Goal: Task Accomplishment & Management: Manage account settings

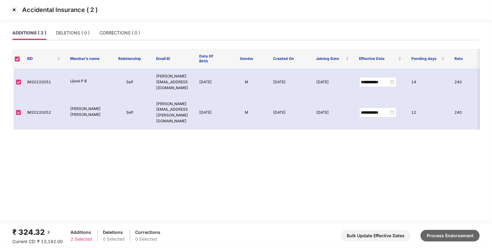
click at [440, 238] on button "Process Endorsement" at bounding box center [449, 236] width 59 height 12
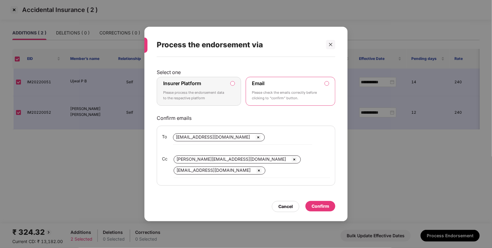
click at [213, 88] on div "Insurer Platform Please process the endorsement data to the respective platform" at bounding box center [194, 91] width 63 height 22
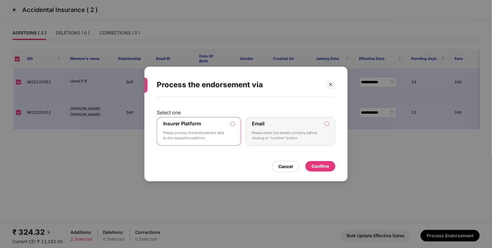
click at [311, 166] on div "Confirm" at bounding box center [320, 166] width 30 height 10
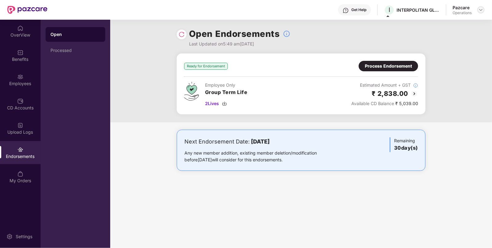
click at [482, 8] on img at bounding box center [480, 9] width 5 height 5
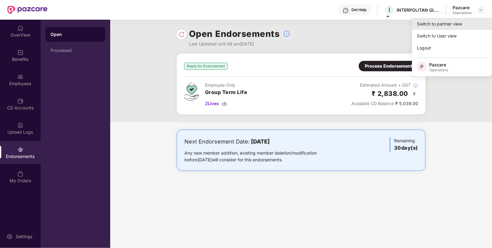
click at [460, 22] on div "Switch to partner view" at bounding box center [452, 24] width 80 height 12
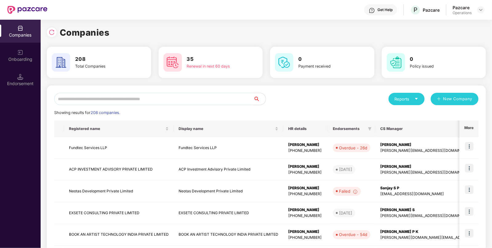
click at [156, 102] on input "text" at bounding box center [153, 99] width 199 height 12
paste input "**********"
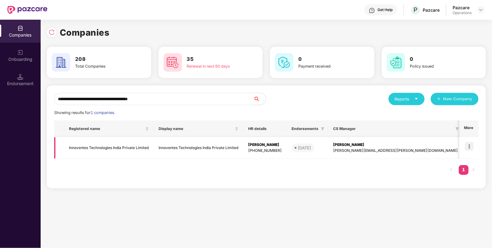
type input "**********"
click at [469, 145] on img at bounding box center [469, 146] width 9 height 9
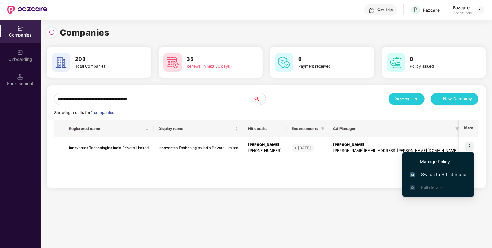
click at [424, 172] on span "Switch to HR interface" at bounding box center [438, 174] width 56 height 7
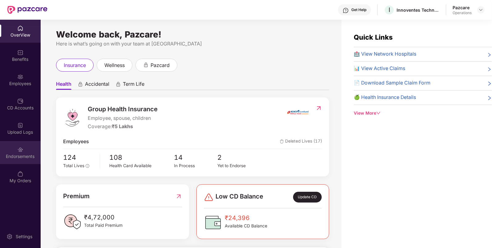
click at [25, 162] on div "Endorsements" at bounding box center [20, 152] width 41 height 23
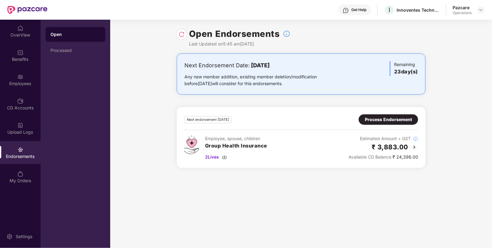
click at [403, 121] on div "Process Endorsement" at bounding box center [388, 119] width 47 height 7
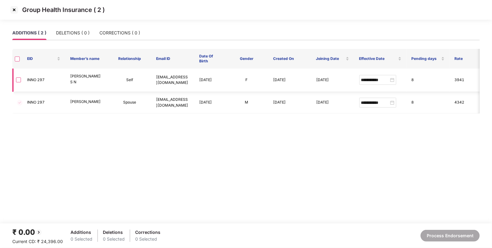
click at [41, 81] on td "INNO 297" at bounding box center [43, 80] width 43 height 23
copy td "297"
click at [12, 8] on img at bounding box center [14, 10] width 10 height 10
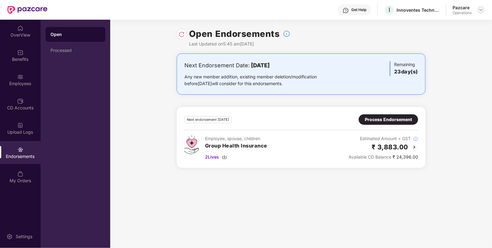
click at [481, 11] on img at bounding box center [480, 9] width 5 height 5
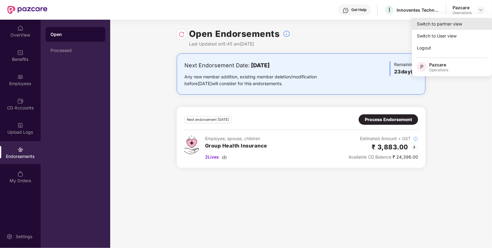
click at [459, 21] on div "Switch to partner view" at bounding box center [452, 24] width 80 height 12
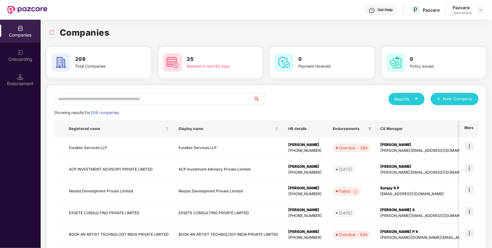
paste input "**********"
click at [203, 100] on input "text" at bounding box center [153, 99] width 199 height 12
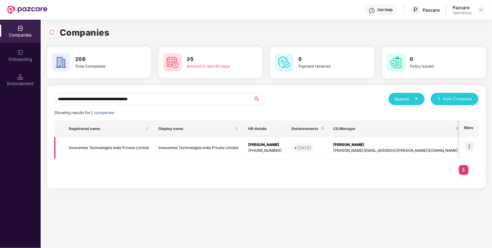
type input "**********"
click at [146, 151] on td "Innoventes Technologies India Private Limited" at bounding box center [109, 148] width 90 height 22
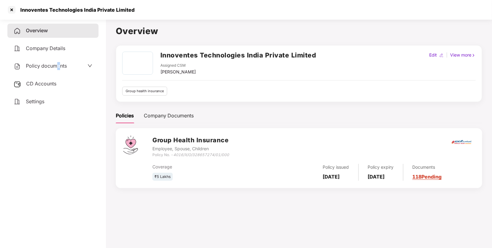
click at [58, 66] on span "Policy documents" at bounding box center [46, 66] width 41 height 6
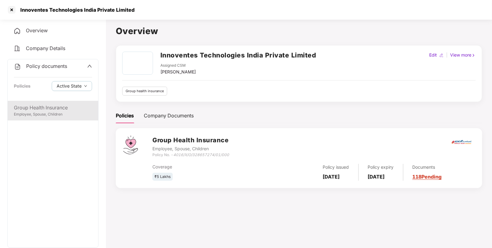
click at [62, 106] on div "Group Health Insurance" at bounding box center [53, 108] width 78 height 8
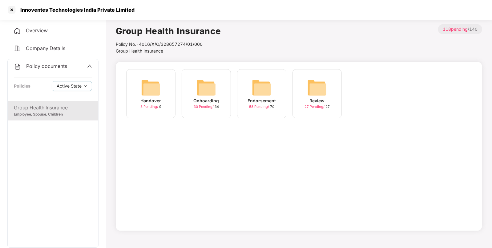
click at [257, 78] on img at bounding box center [262, 88] width 20 height 20
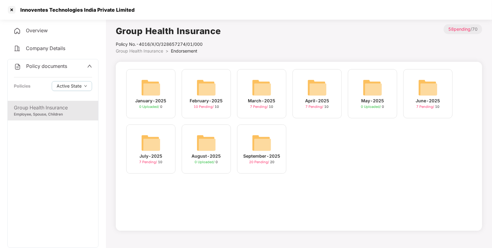
click at [265, 146] on img at bounding box center [262, 143] width 20 height 20
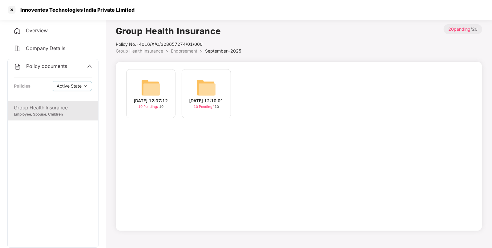
click at [153, 90] on img at bounding box center [151, 88] width 20 height 20
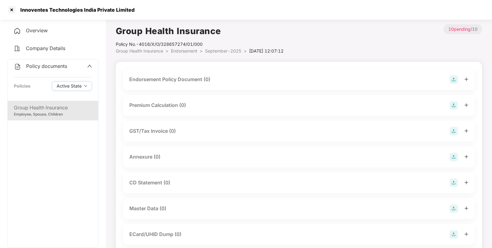
click at [451, 79] on img at bounding box center [453, 79] width 9 height 9
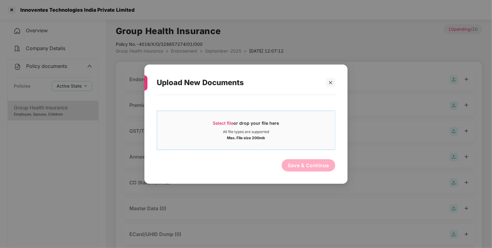
click at [280, 120] on div "Select file or drop your file here" at bounding box center [246, 124] width 178 height 9
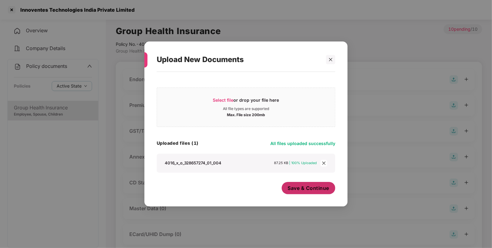
click at [317, 192] on button "Save & Continue" at bounding box center [309, 188] width 54 height 12
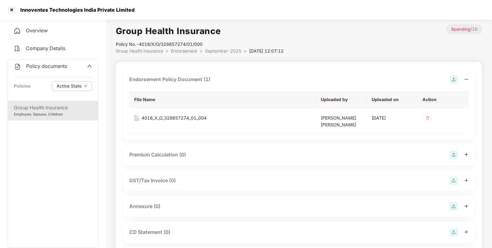
click at [454, 205] on img at bounding box center [453, 206] width 9 height 9
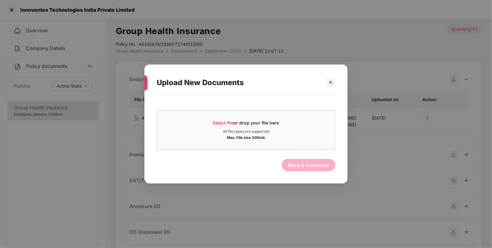
click at [307, 130] on div "All file types are supported" at bounding box center [246, 131] width 178 height 5
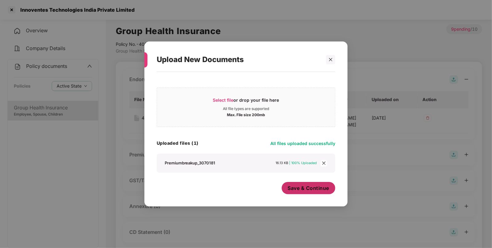
click at [314, 187] on span "Save & Continue" at bounding box center [309, 188] width 42 height 7
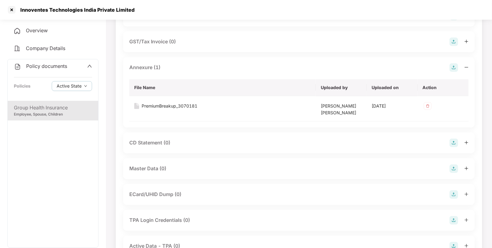
scroll to position [193, 0]
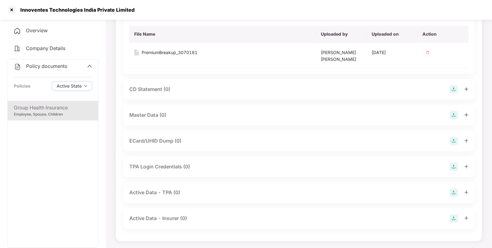
click at [454, 114] on img at bounding box center [453, 115] width 9 height 9
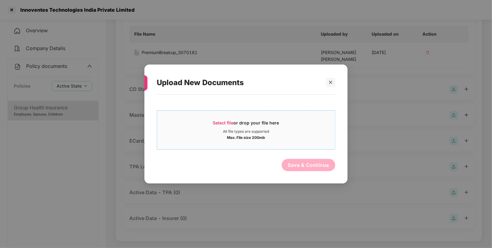
click at [291, 130] on div "All file types are supported" at bounding box center [246, 131] width 178 height 5
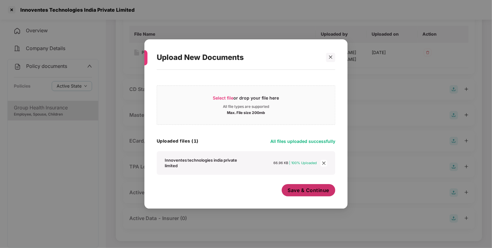
click at [301, 193] on span "Save & Continue" at bounding box center [309, 190] width 42 height 7
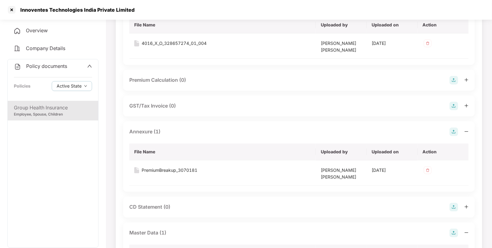
scroll to position [0, 0]
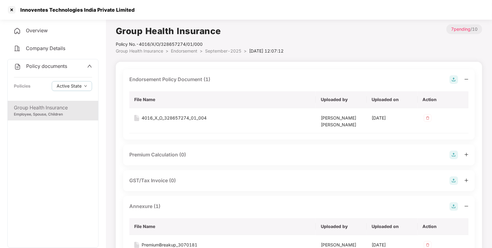
click at [236, 51] on span "September-2025" at bounding box center [223, 50] width 36 height 5
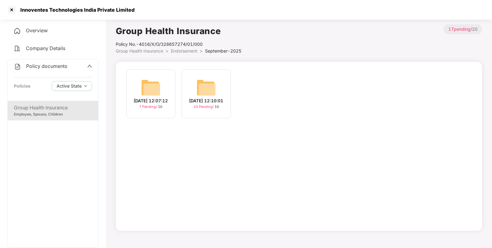
click at [198, 87] on img at bounding box center [206, 88] width 20 height 20
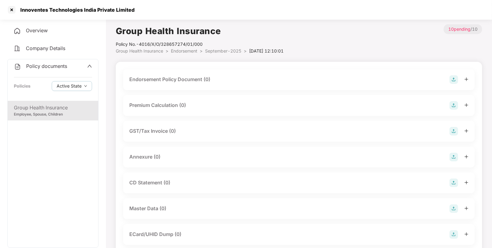
click at [453, 209] on img at bounding box center [453, 209] width 9 height 9
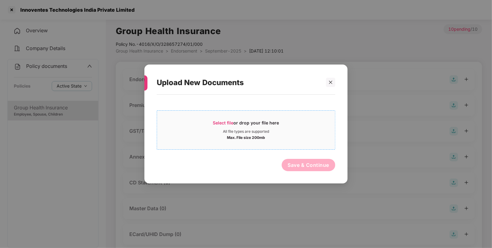
click at [278, 124] on div "Select file or drop your file here" at bounding box center [246, 124] width 66 height 9
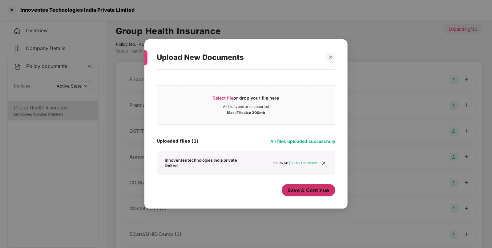
click at [328, 189] on span "Save & Continue" at bounding box center [309, 190] width 42 height 7
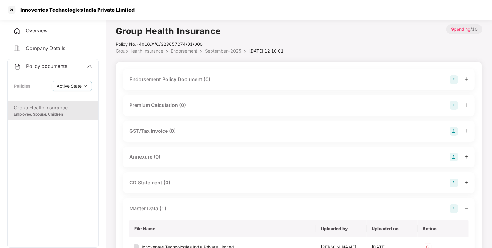
click at [454, 77] on img at bounding box center [453, 79] width 9 height 9
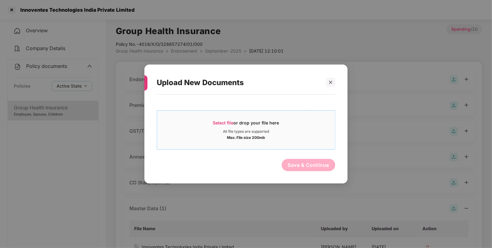
click at [232, 137] on div "Max. File size 200mb" at bounding box center [246, 137] width 38 height 6
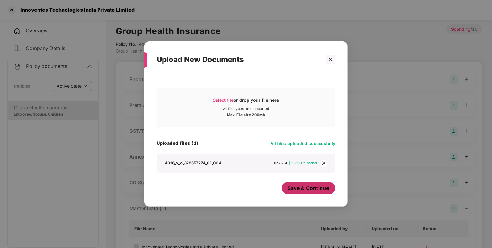
click at [318, 186] on span "Save & Continue" at bounding box center [309, 188] width 42 height 7
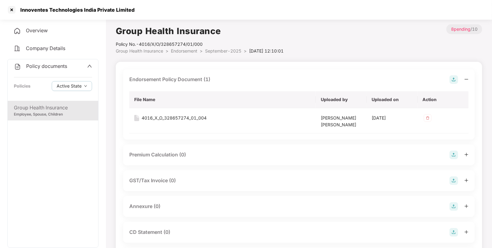
click at [454, 208] on img at bounding box center [453, 206] width 9 height 9
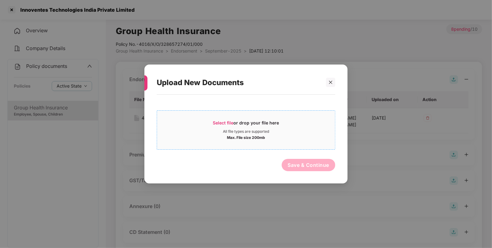
click at [266, 136] on div "Max. File size 200mb" at bounding box center [246, 137] width 178 height 6
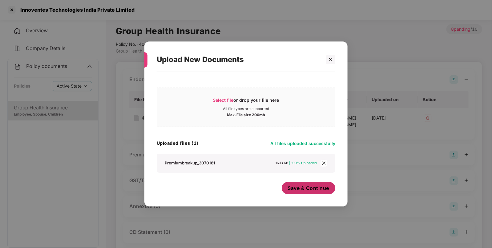
click at [322, 184] on button "Save & Continue" at bounding box center [309, 188] width 54 height 12
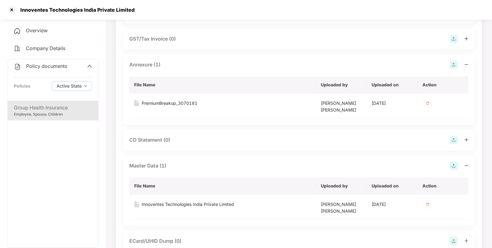
scroll to position [101, 0]
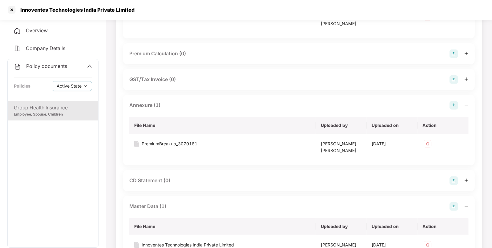
click at [57, 65] on span "Policy documents" at bounding box center [46, 66] width 41 height 6
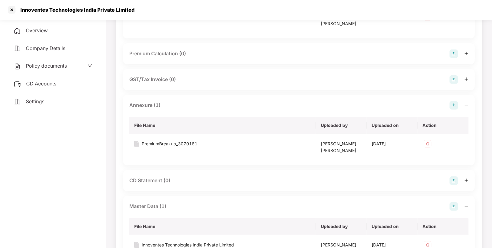
click at [42, 82] on span "CD Accounts" at bounding box center [41, 84] width 30 height 6
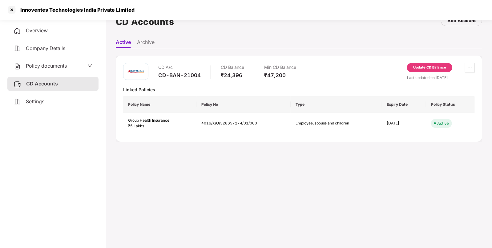
click at [426, 66] on div "Update CD Balance" at bounding box center [429, 68] width 33 height 6
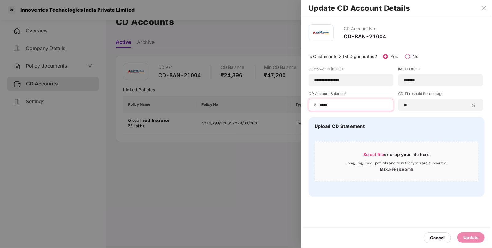
click at [354, 106] on input "*****" at bounding box center [353, 105] width 70 height 6
type input "*"
type input "****"
click at [470, 238] on div "Update" at bounding box center [470, 237] width 15 height 7
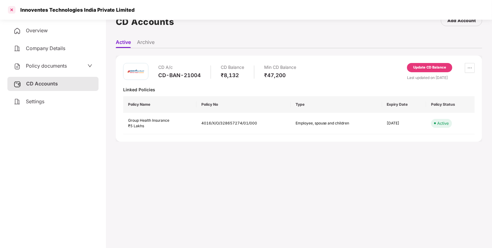
click at [13, 12] on div at bounding box center [12, 10] width 10 height 10
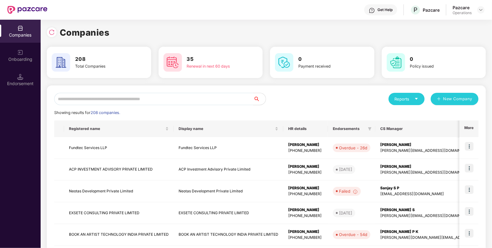
scroll to position [0, 0]
click at [170, 98] on input "text" at bounding box center [153, 99] width 199 height 12
paste input "**********"
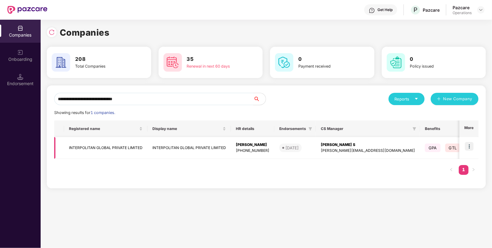
type input "**********"
click at [78, 146] on td "INTERPOLITAN GLOBAL PRIVATE LIMITED" at bounding box center [105, 148] width 83 height 22
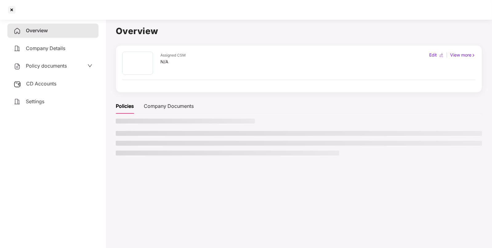
click at [60, 83] on div "CD Accounts" at bounding box center [52, 84] width 91 height 14
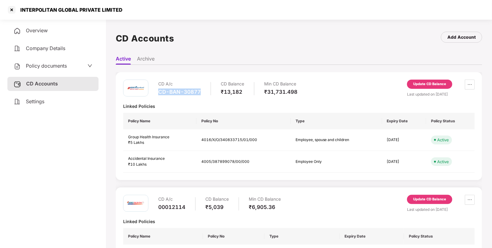
drag, startPoint x: 156, startPoint y: 94, endPoint x: 200, endPoint y: 93, distance: 44.0
click at [200, 93] on div "CD A/c CD-BAN-30877 CD Balance ₹13,182 Min CD Balance ₹31,731.498" at bounding box center [210, 89] width 174 height 18
copy div "CD-BAN-30877"
